Goal: Task Accomplishment & Management: Manage account settings

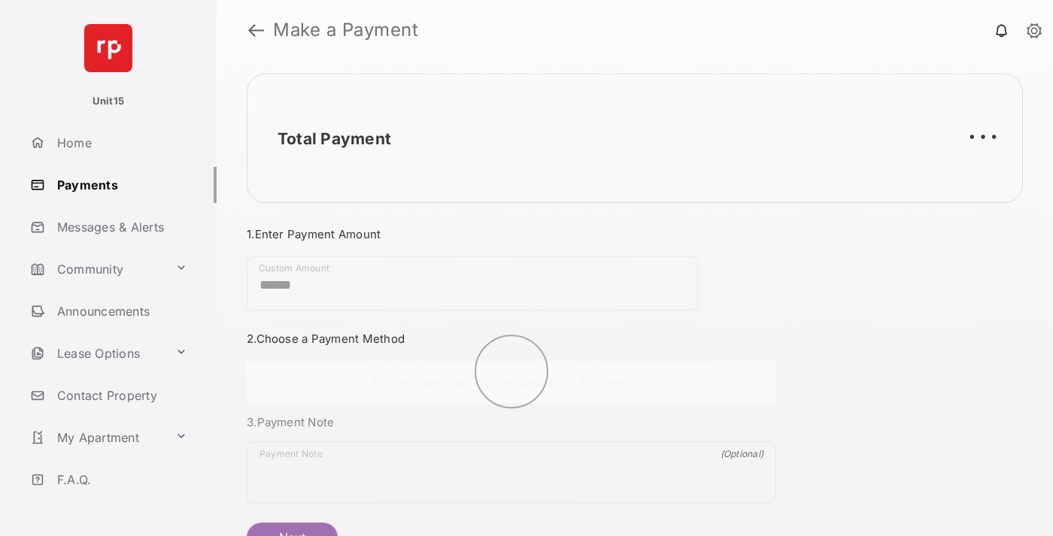
scroll to position [81, 0]
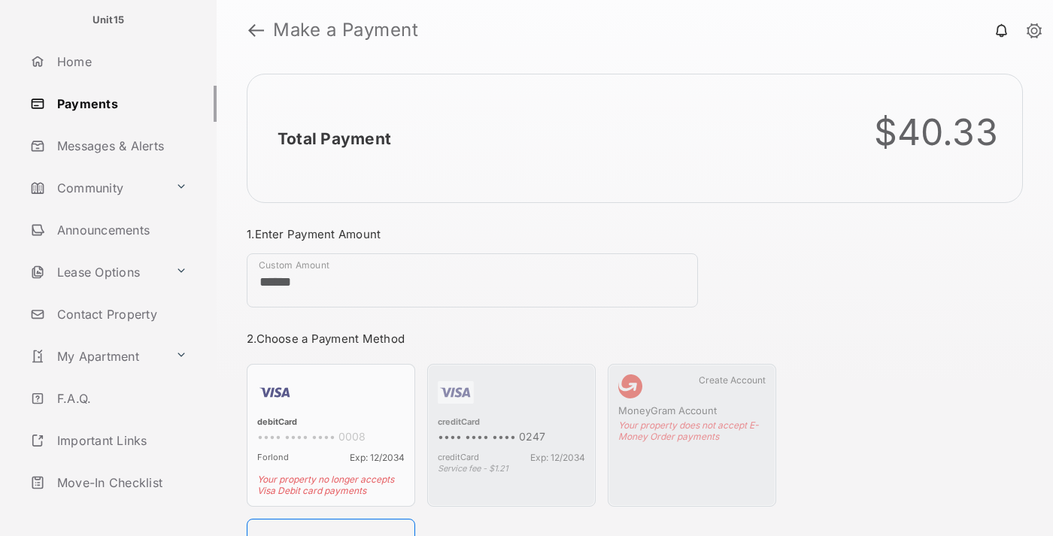
click at [117, 507] on link "Logout" at bounding box center [120, 525] width 192 height 36
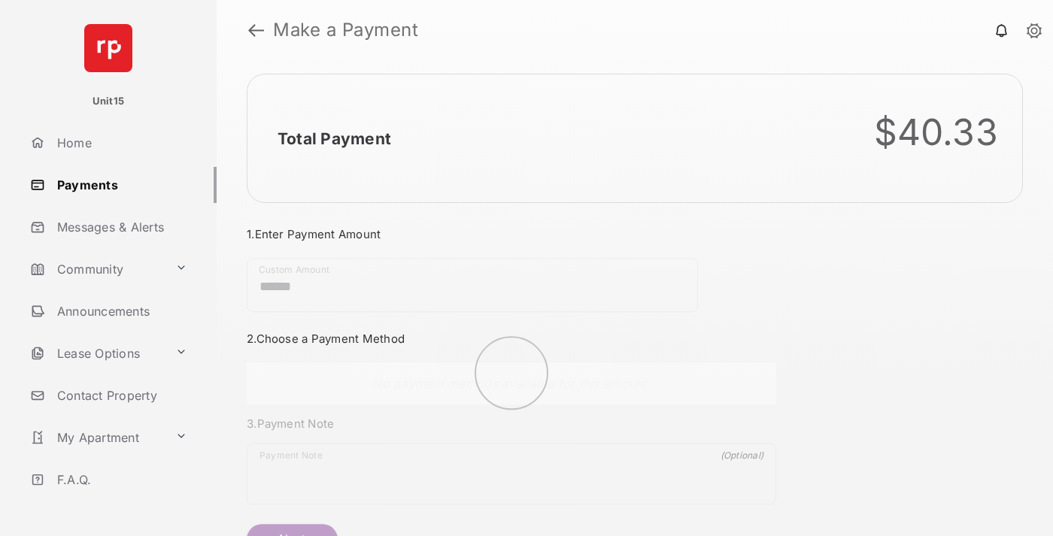
scroll to position [81, 0]
